Goal: Navigation & Orientation: Find specific page/section

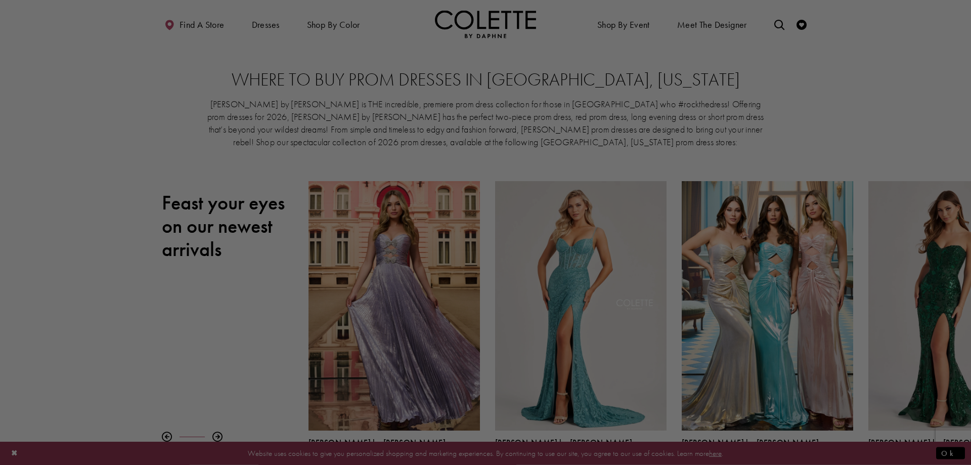
drag, startPoint x: 547, startPoint y: 423, endPoint x: 548, endPoint y: 413, distance: 10.7
click at [547, 423] on div at bounding box center [490, 234] width 980 height 469
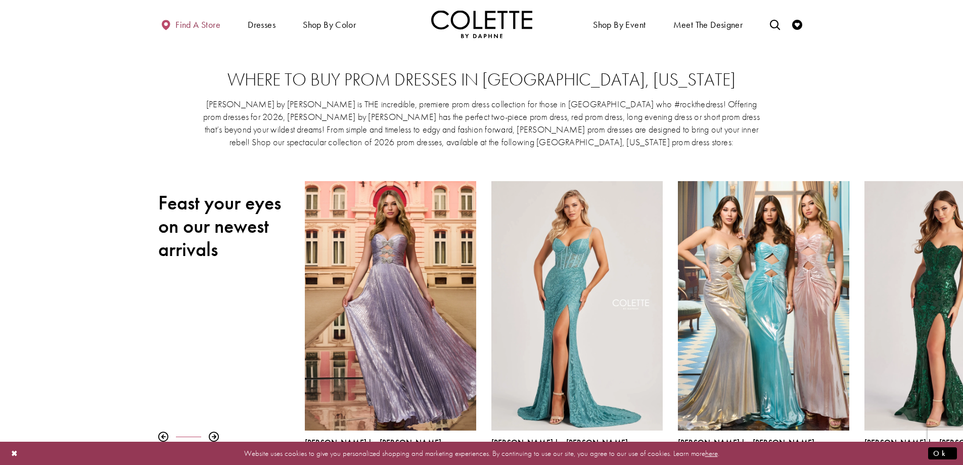
click at [199, 25] on span "Find a store" at bounding box center [197, 25] width 45 height 10
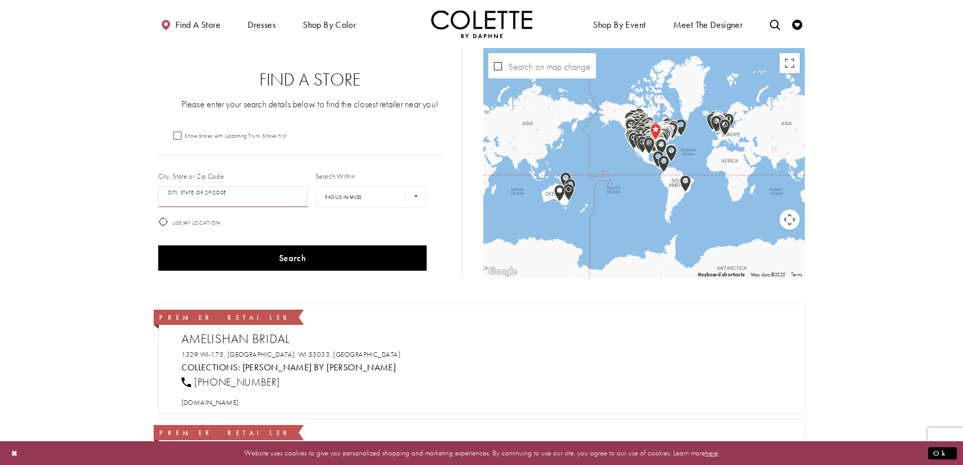
click at [240, 197] on input "City, State, or ZIP Code" at bounding box center [233, 196] width 150 height 21
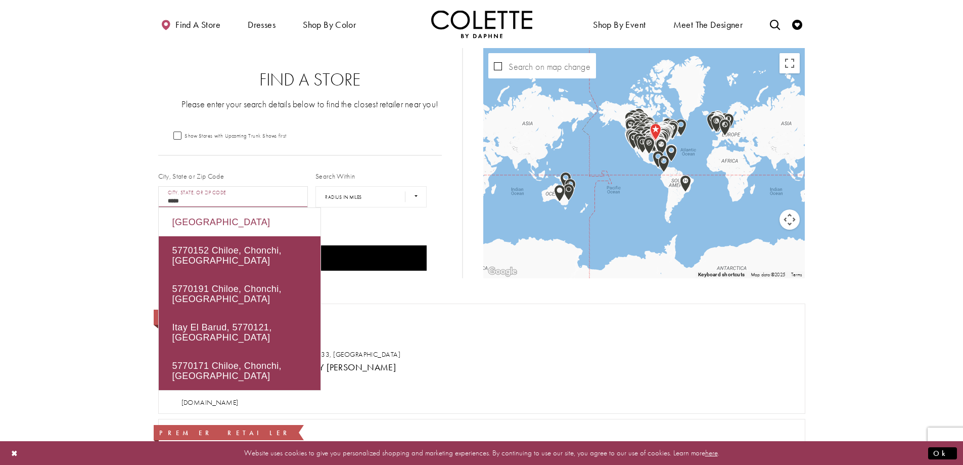
click at [273, 221] on div "[GEOGRAPHIC_DATA]" at bounding box center [240, 222] width 162 height 28
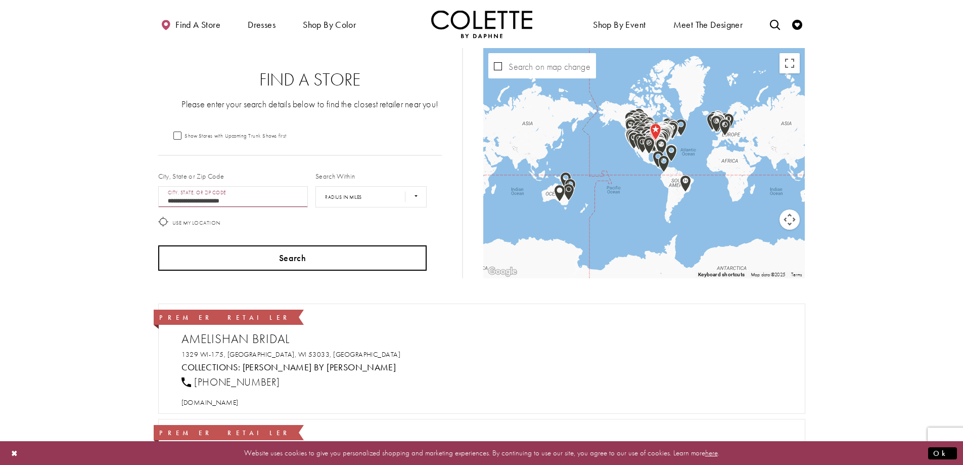
type input "**********"
click at [306, 259] on button "Search" at bounding box center [292, 257] width 269 height 25
